Goal: Go to known website: Access a specific website the user already knows

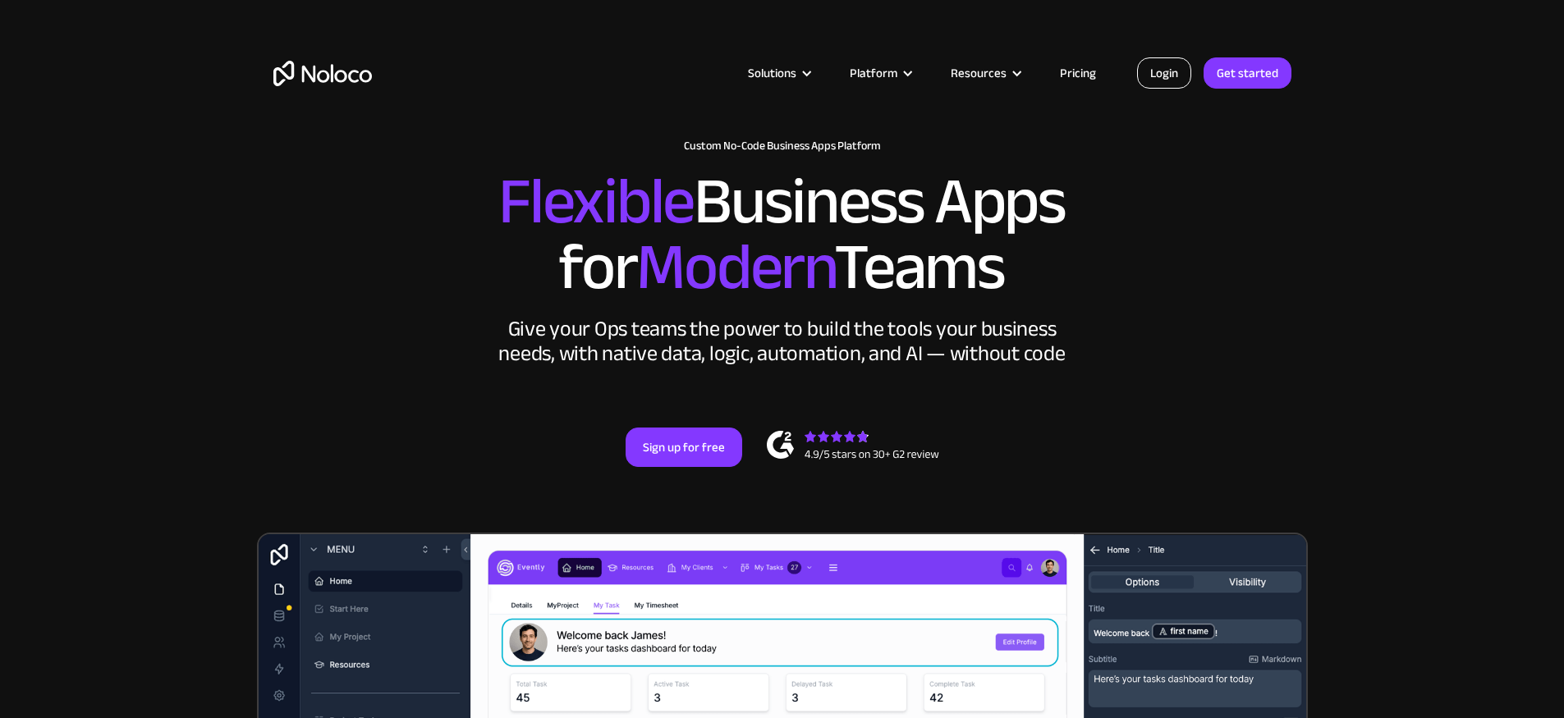
click at [1164, 77] on link "Login" at bounding box center [1164, 72] width 54 height 31
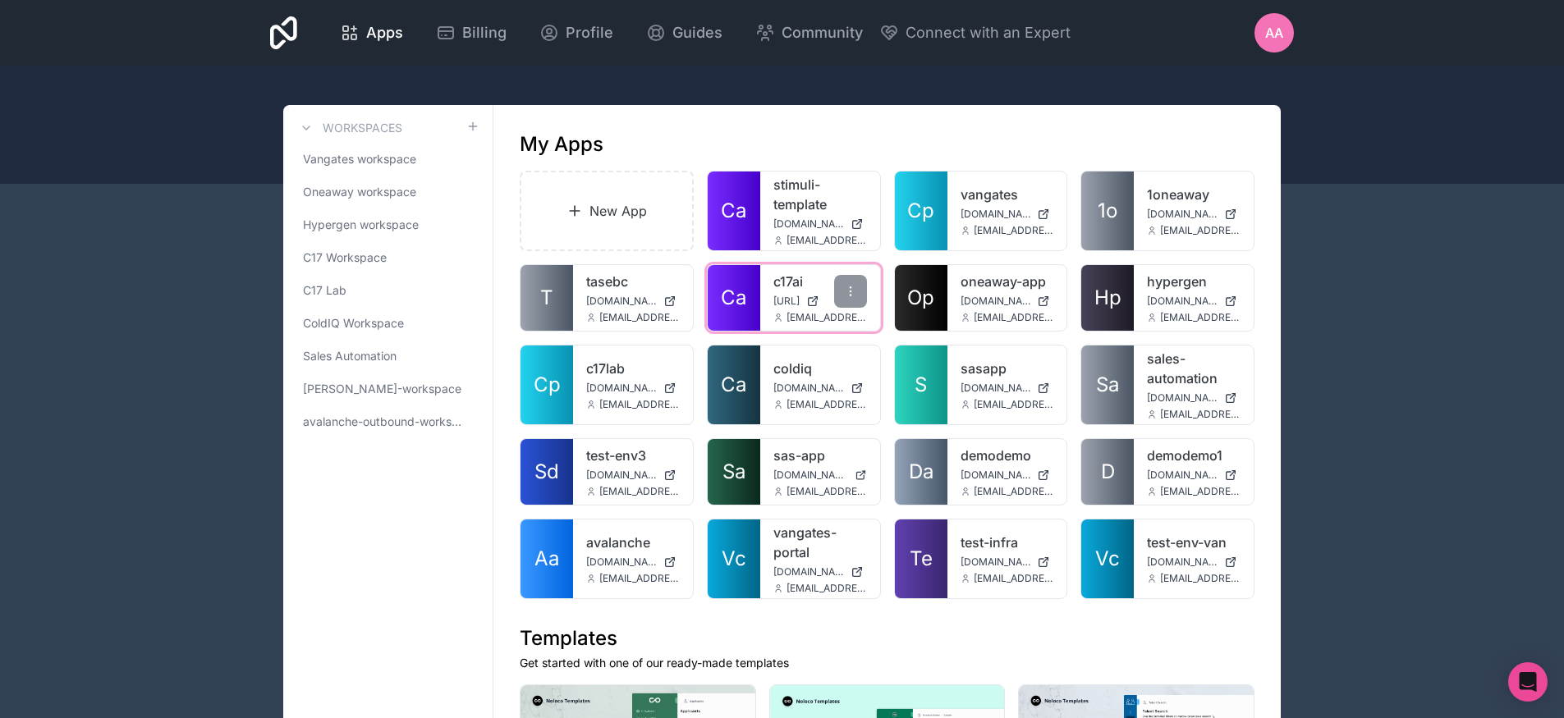
click at [782, 283] on link "c17ai" at bounding box center [821, 282] width 94 height 20
